Goal: Check status

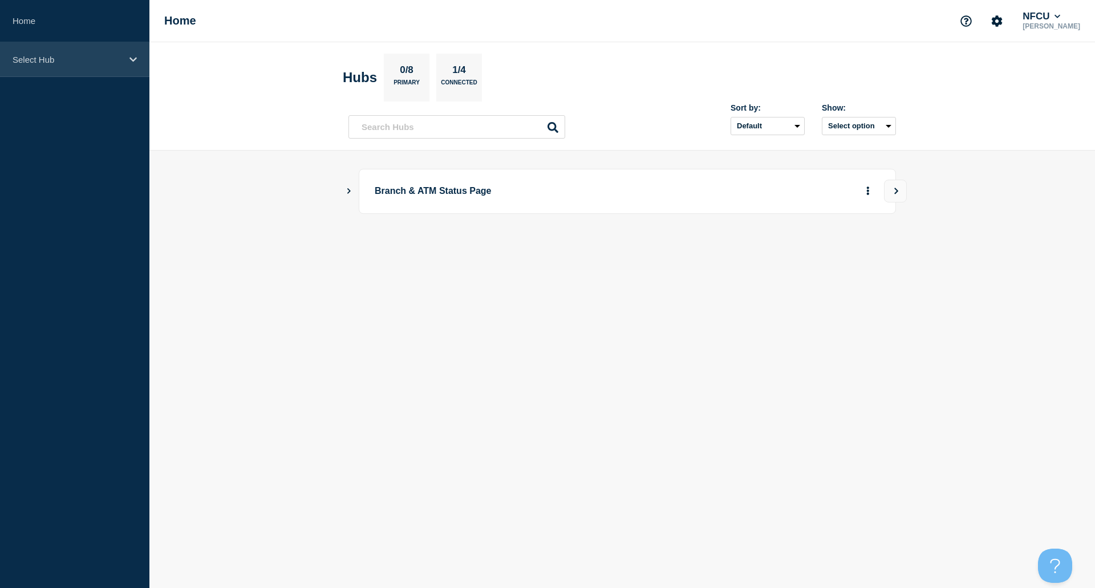
click at [58, 68] on div "Select Hub" at bounding box center [74, 59] width 149 height 35
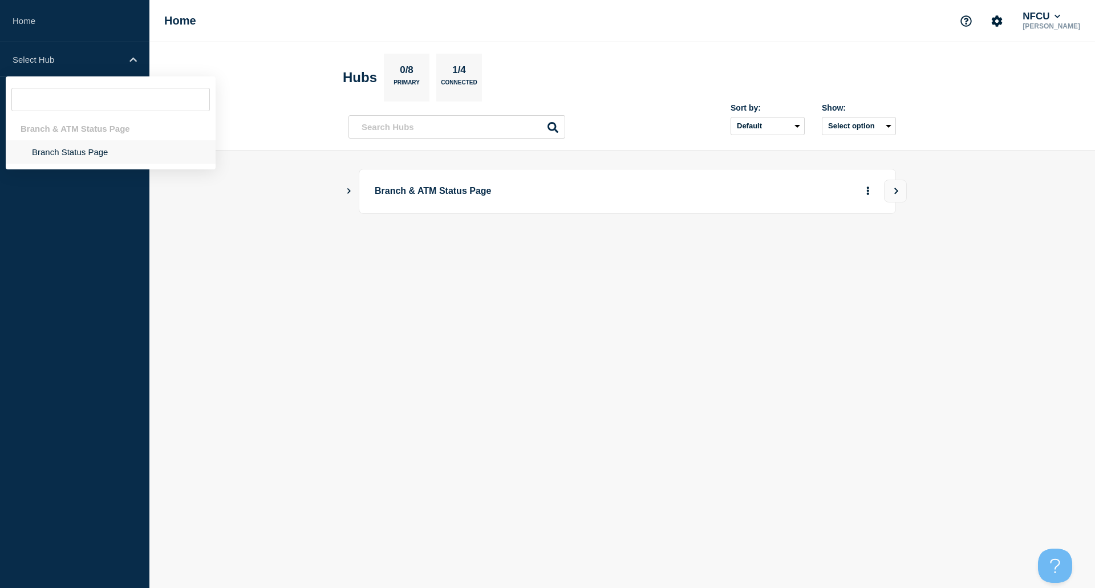
click at [62, 149] on li "Branch Status Page" at bounding box center [111, 151] width 210 height 23
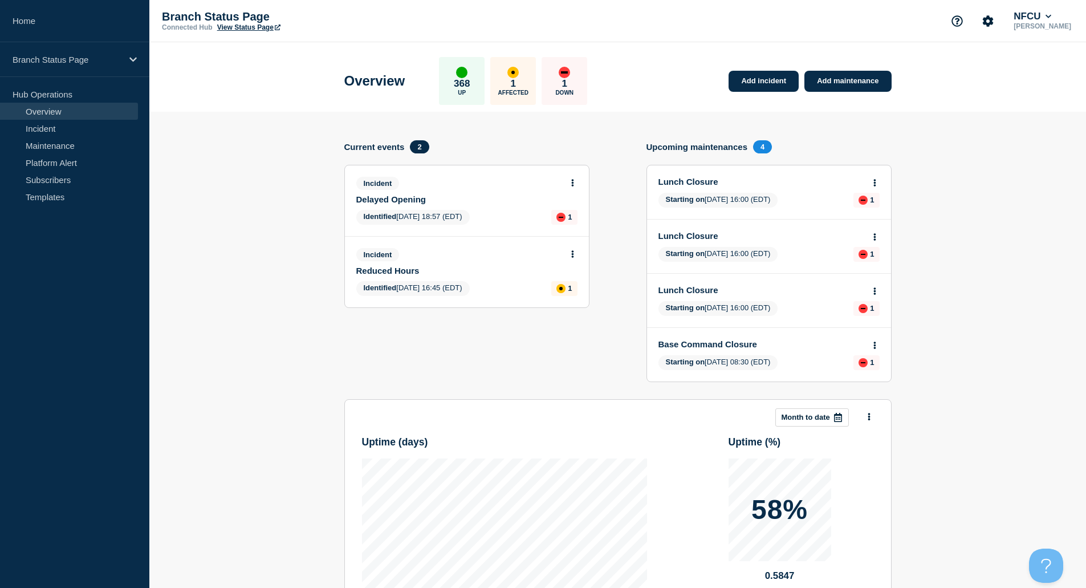
click at [575, 181] on button at bounding box center [573, 184] width 10 height 10
click at [577, 208] on link "View incident" at bounding box center [568, 210] width 47 height 9
